Goal: Task Accomplishment & Management: Complete application form

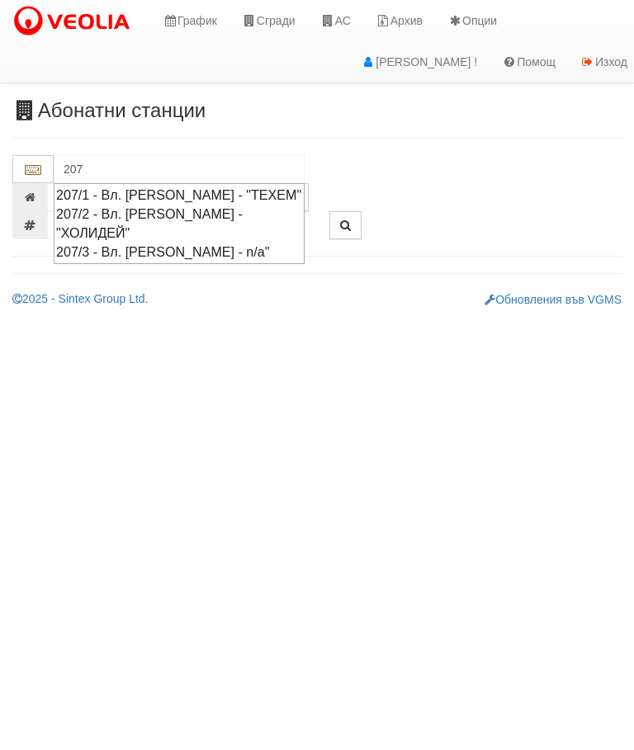
click at [250, 186] on div "207/1 - Вл. [PERSON_NAME] - "ТЕХЕМ"" at bounding box center [179, 195] width 246 height 19
type input "207/1 - Вл. [PERSON_NAME] - "ТЕХЕМ""
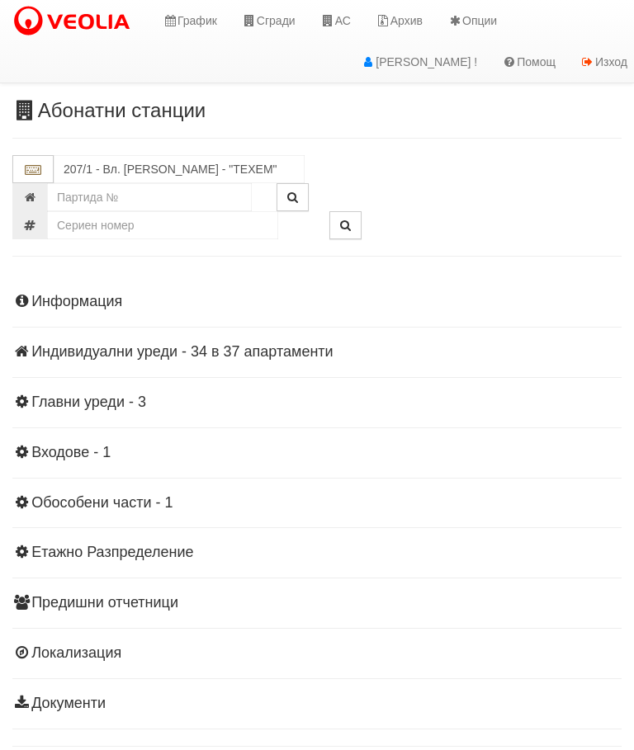
click at [156, 362] on div "Информация Параметри Брой Апартаменти: 37 Ползватели 07/2025 59 % 0 % 83" at bounding box center [316, 500] width 609 height 455
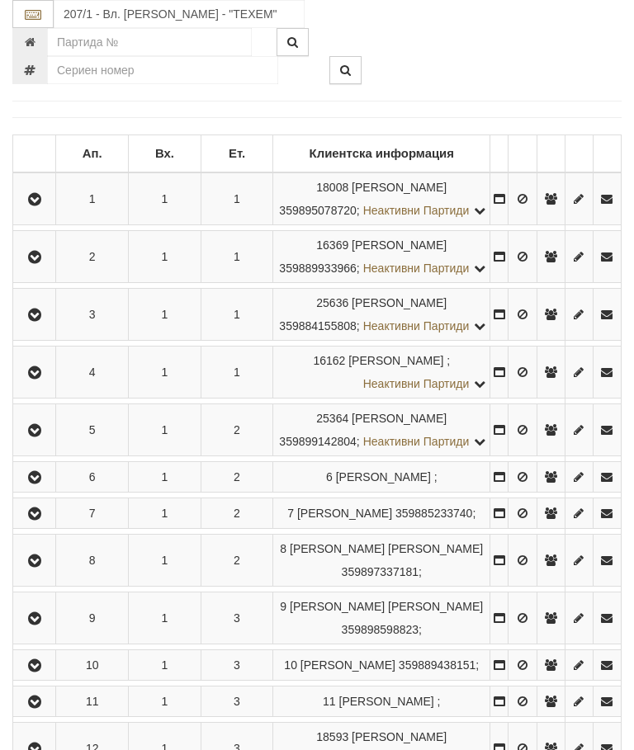
scroll to position [362, 0]
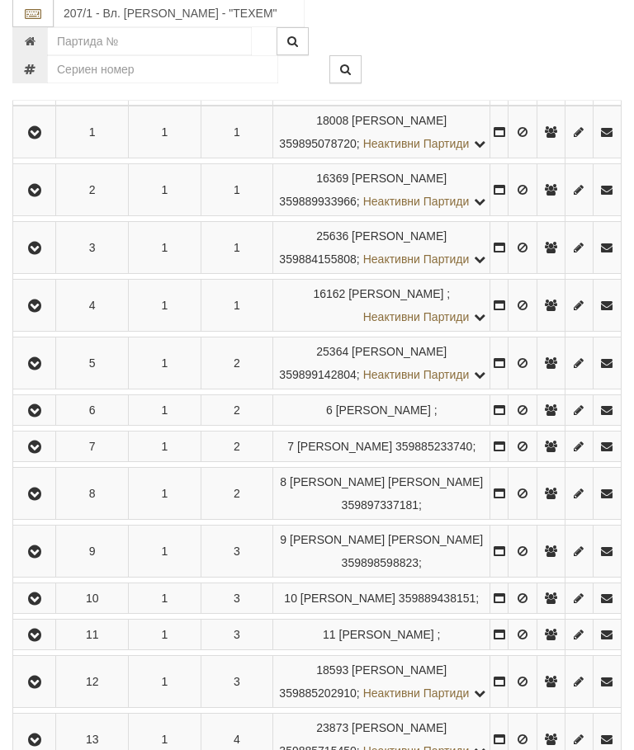
click at [34, 261] on button "button" at bounding box center [34, 248] width 37 height 25
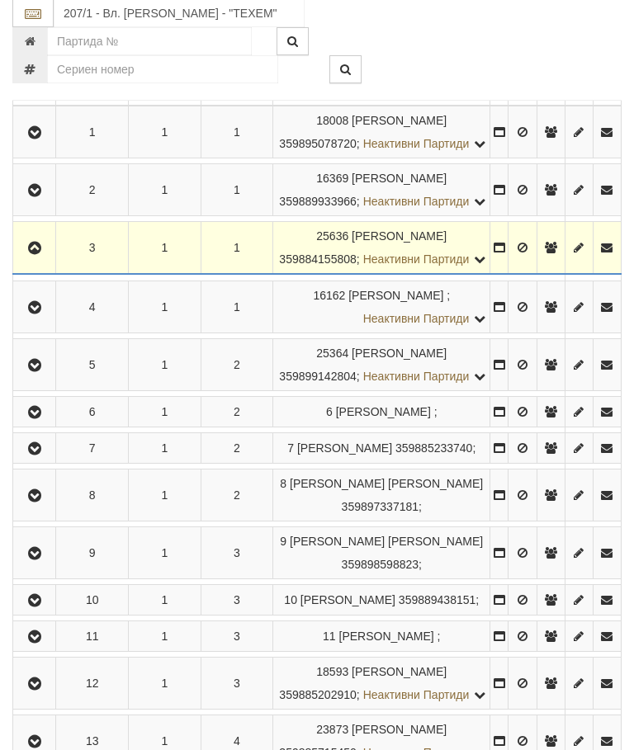
scroll to position [363, 0]
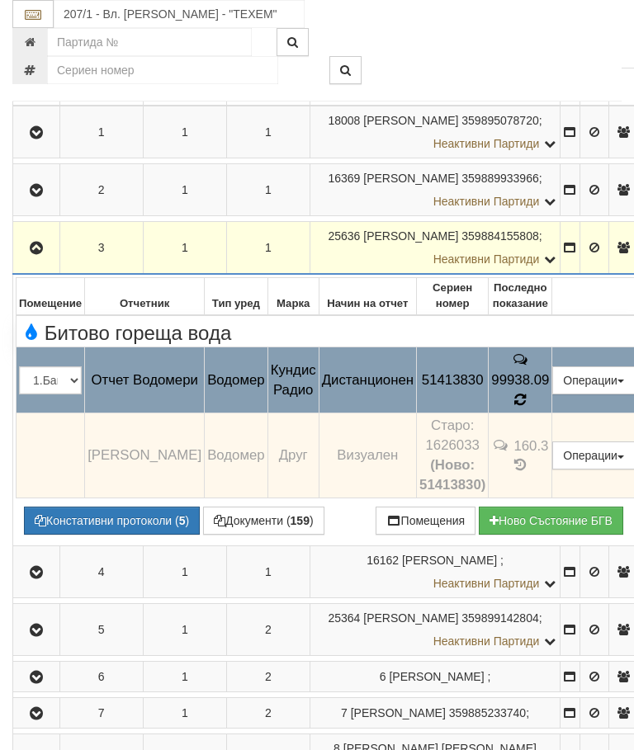
click at [552, 402] on td "99938.09" at bounding box center [520, 380] width 64 height 66
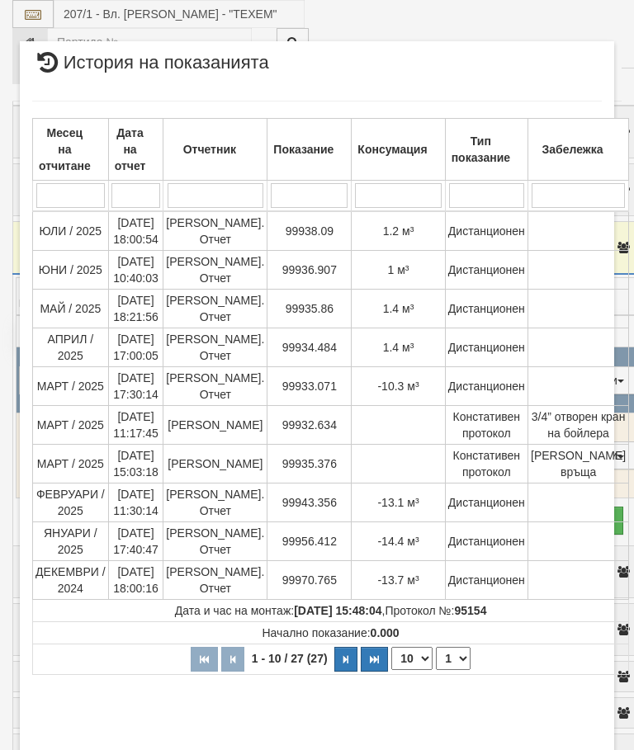
click at [436, 670] on select "1 2 3" at bounding box center [453, 658] width 35 height 23
select select "2"
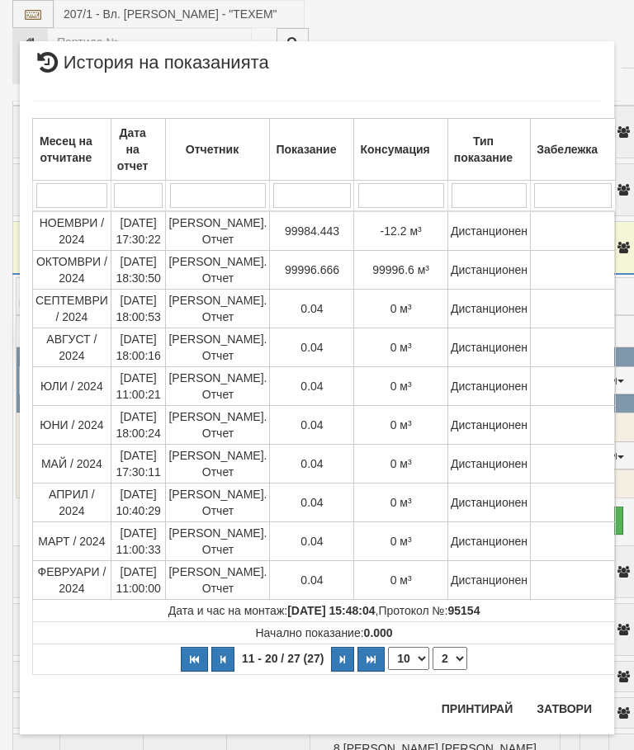
click at [570, 710] on button "Затвори" at bounding box center [563, 708] width 75 height 26
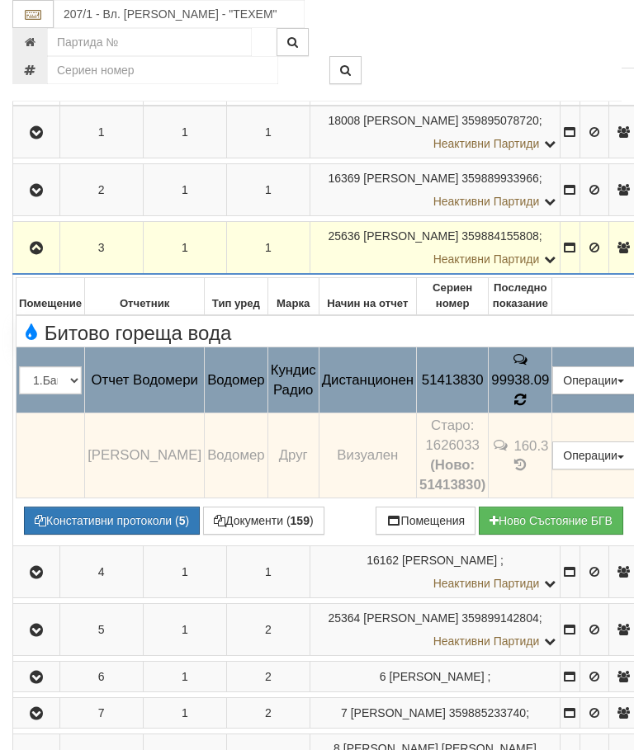
click at [526, 394] on icon at bounding box center [519, 399] width 13 height 15
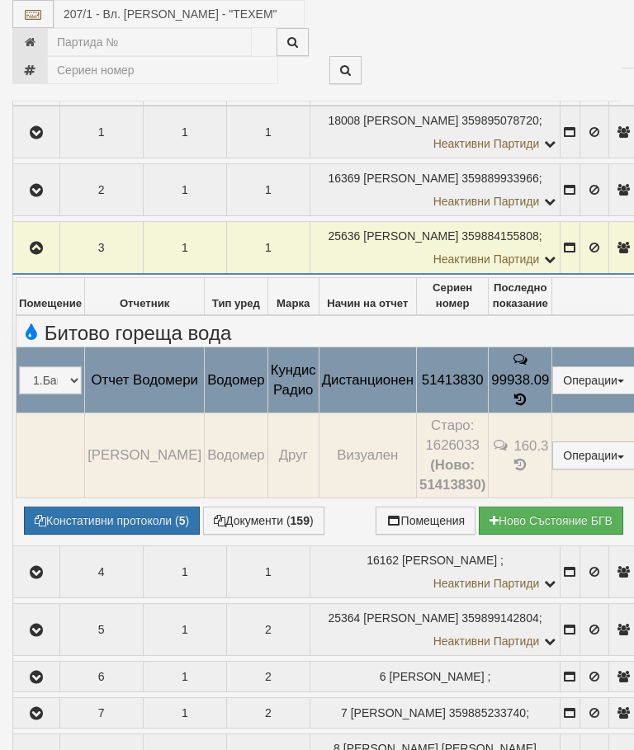
select select "10"
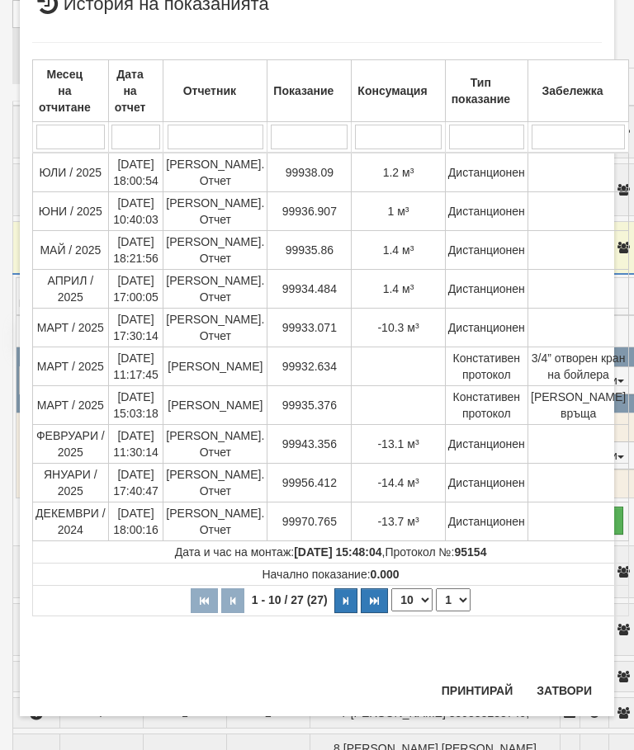
scroll to position [59, 0]
click at [449, 611] on select "1 2 3" at bounding box center [453, 598] width 35 height 23
select select "2"
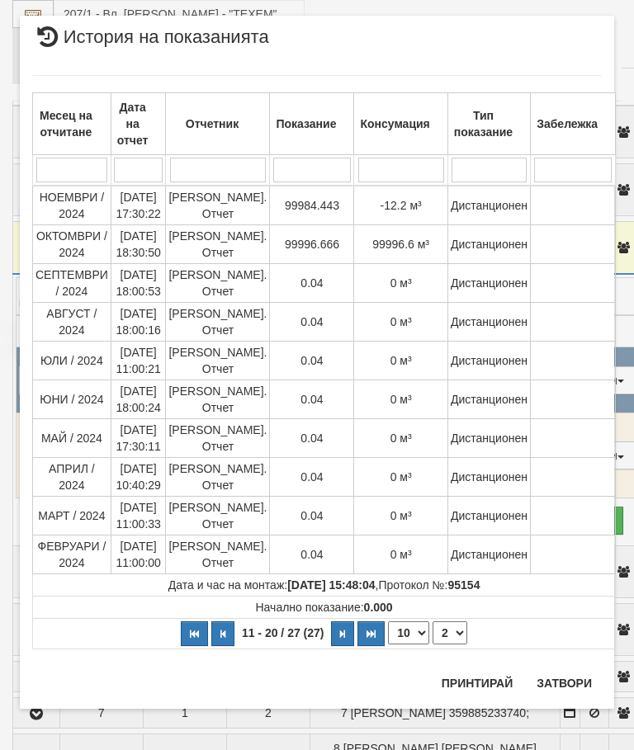
scroll to position [26, 0]
click at [559, 686] on button "Затвори" at bounding box center [563, 683] width 75 height 26
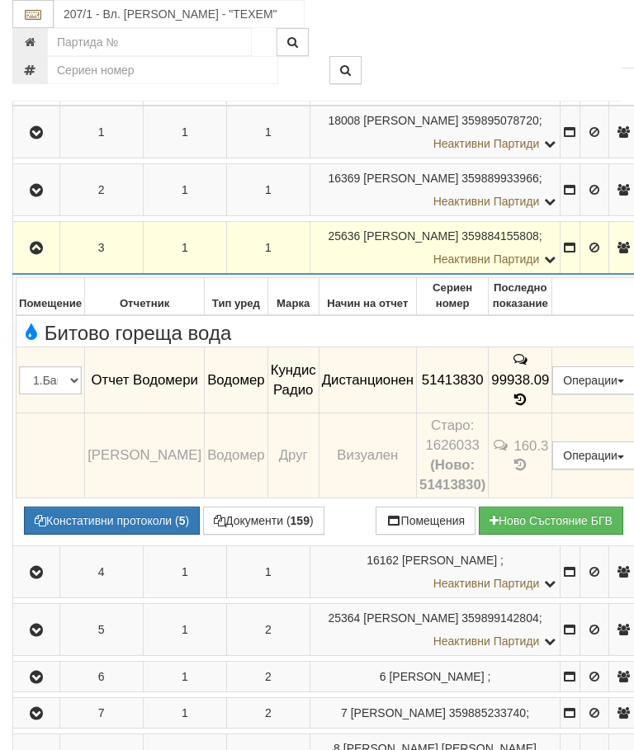
click at [34, 253] on icon "button" at bounding box center [36, 249] width 20 height 12
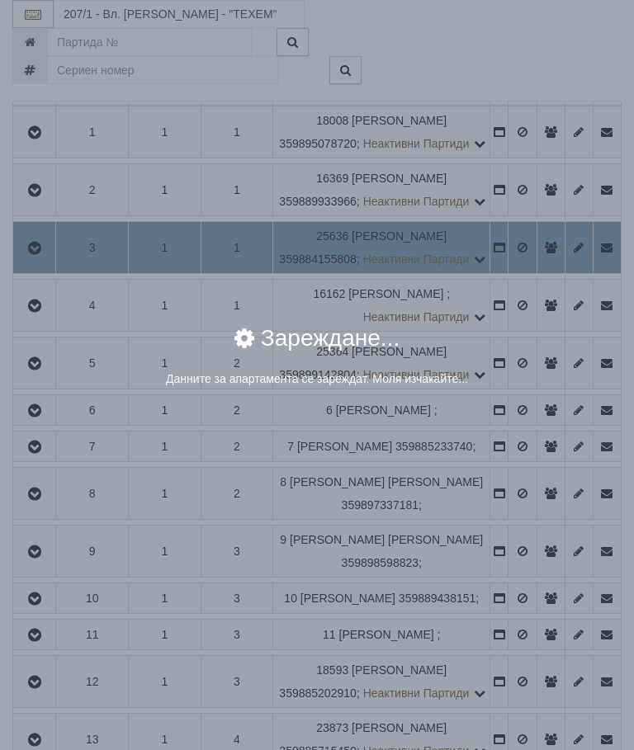
click at [560, 300] on div "× Зареждане... Данните за апартамента се зареждат. Моля изчакайте..." at bounding box center [316, 207] width 619 height 415
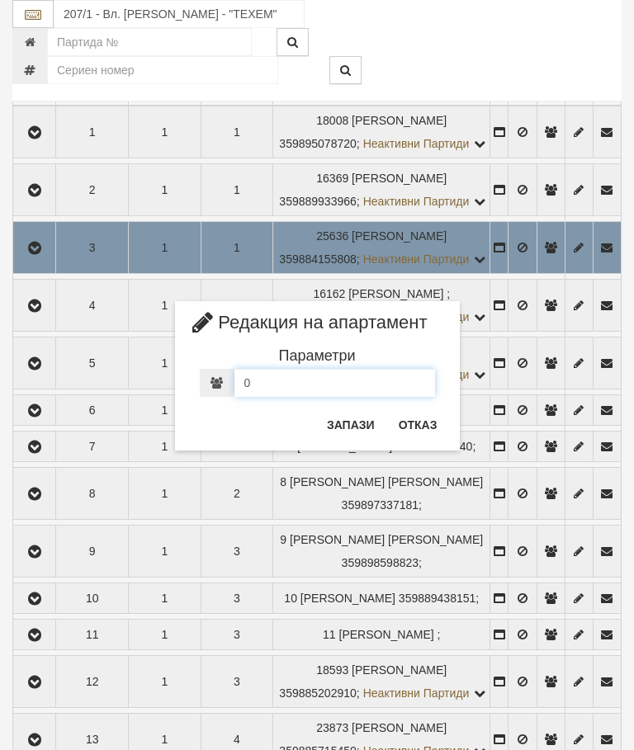
click at [277, 380] on div "0" at bounding box center [317, 383] width 235 height 28
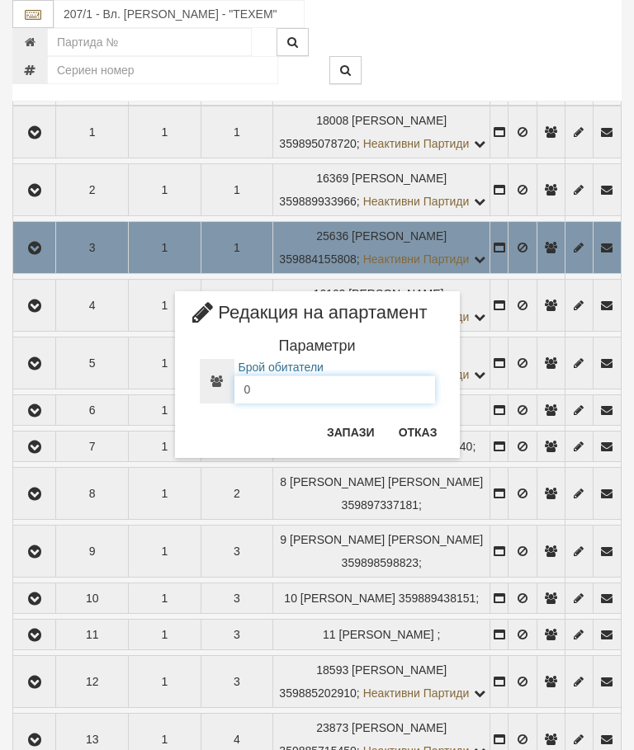
scroll to position [362, 0]
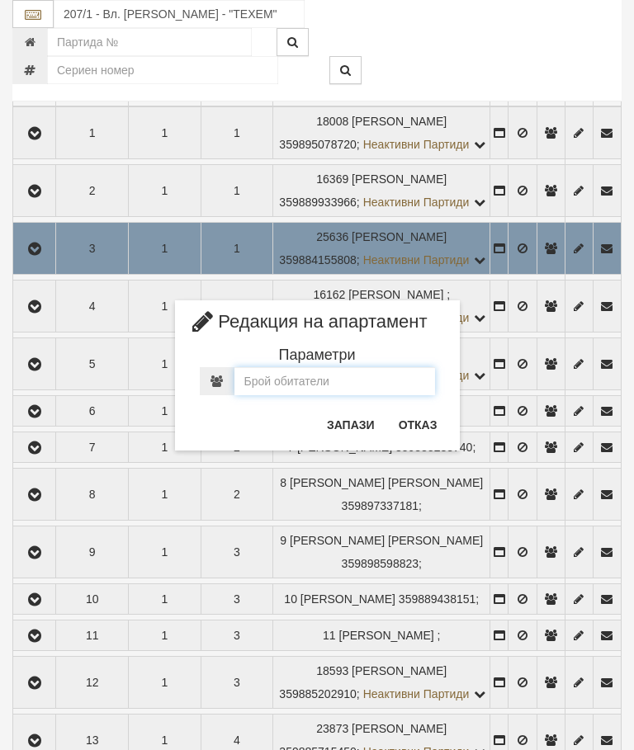
type input "2"
click at [353, 423] on button "Запази" at bounding box center [351, 425] width 68 height 26
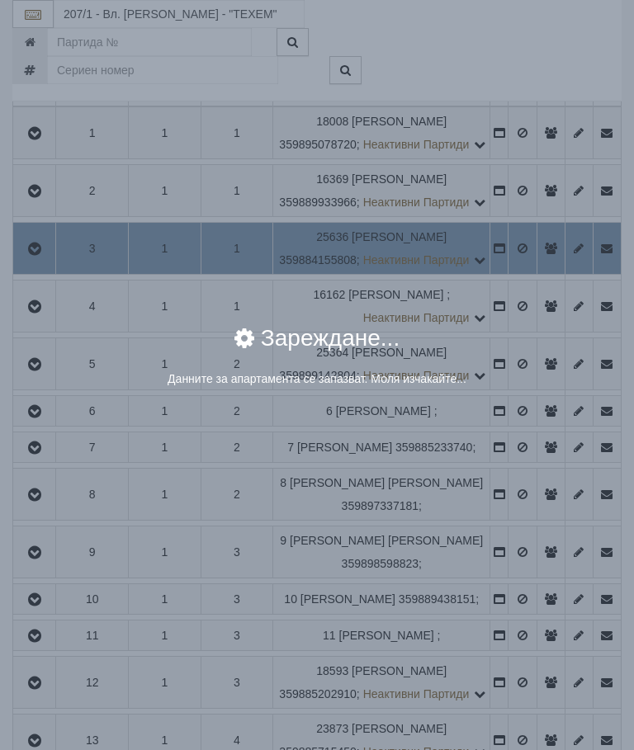
scroll to position [363, 0]
